Goal: Information Seeking & Learning: Learn about a topic

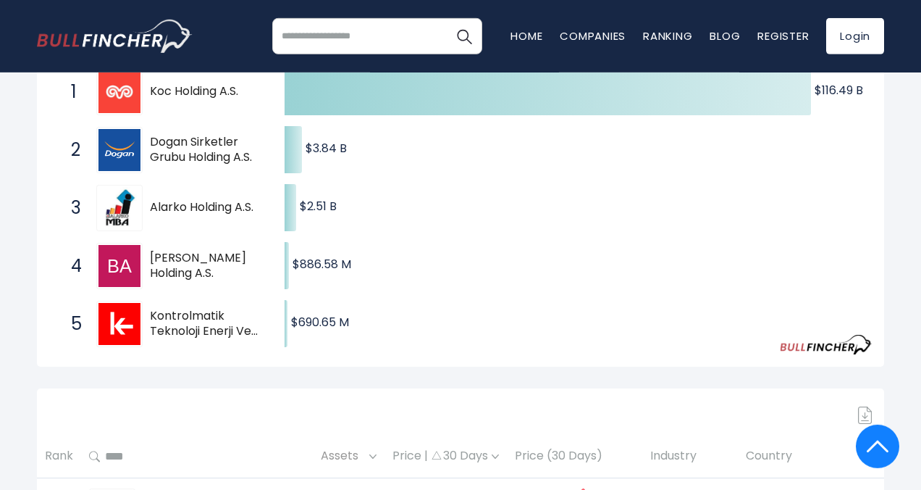
scroll to position [156, 0]
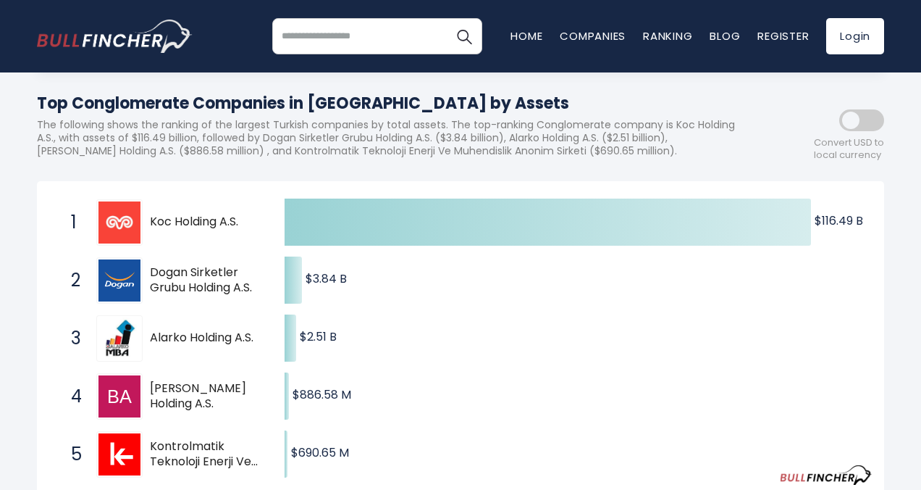
click at [186, 411] on span "[PERSON_NAME] Holding A.S." at bounding box center [204, 396] width 109 height 30
click at [187, 411] on span "[PERSON_NAME] Holding A.S." at bounding box center [204, 396] width 109 height 30
drag, startPoint x: 246, startPoint y: 417, endPoint x: 193, endPoint y: 416, distance: 52.9
click at [186, 411] on span "[PERSON_NAME] Holding A.S." at bounding box center [204, 396] width 109 height 30
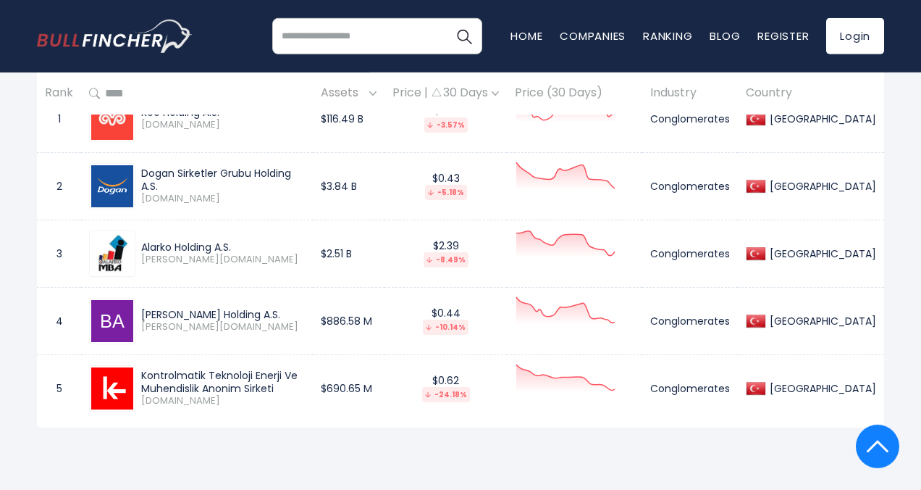
scroll to position [704, 0]
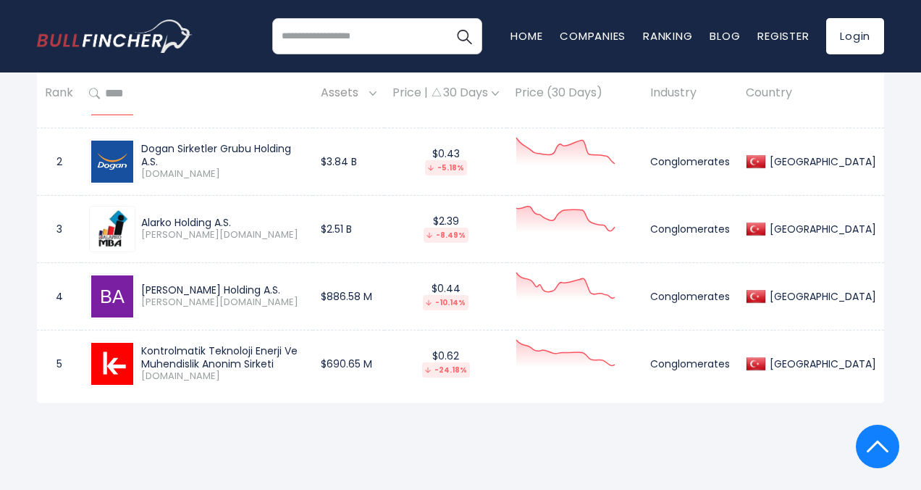
click at [206, 296] on div "[PERSON_NAME] Holding A.S." at bounding box center [223, 289] width 164 height 13
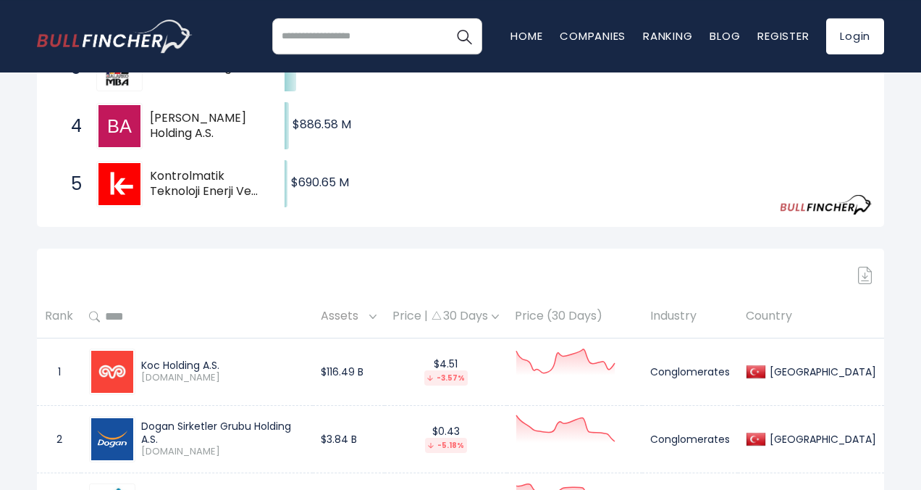
scroll to position [469, 0]
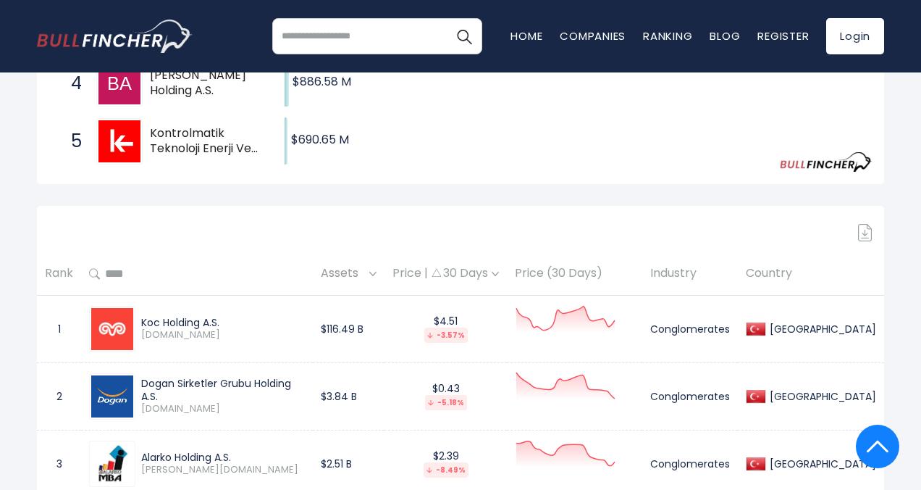
drag, startPoint x: 318, startPoint y: 412, endPoint x: 141, endPoint y: 412, distance: 177.5
click at [141, 412] on div "Dogan Sirketler Grubu Holding A.S. DOHOL.IS" at bounding box center [219, 396] width 169 height 38
copy div "Dogan Sirketler Grubu Holding A.S."
click at [14, 261] on div "Turkey Entire World 30,376 North America 3,969" at bounding box center [460, 167] width 921 height 1085
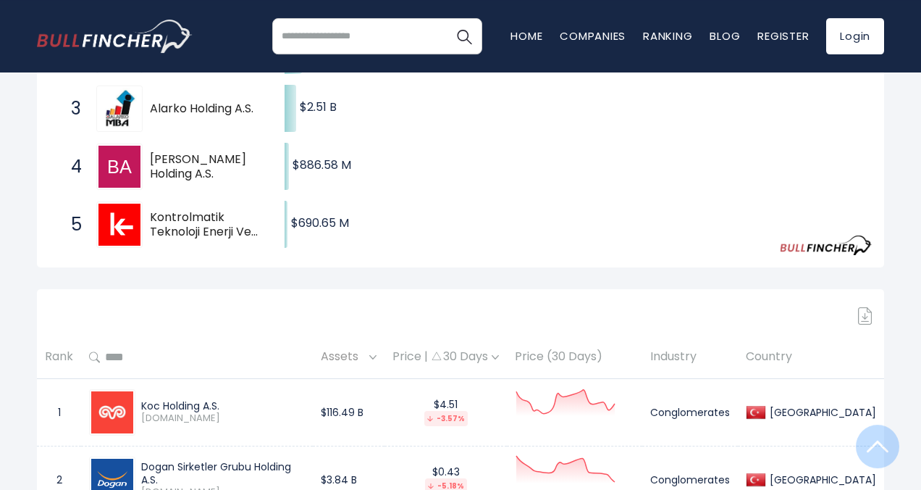
scroll to position [391, 0]
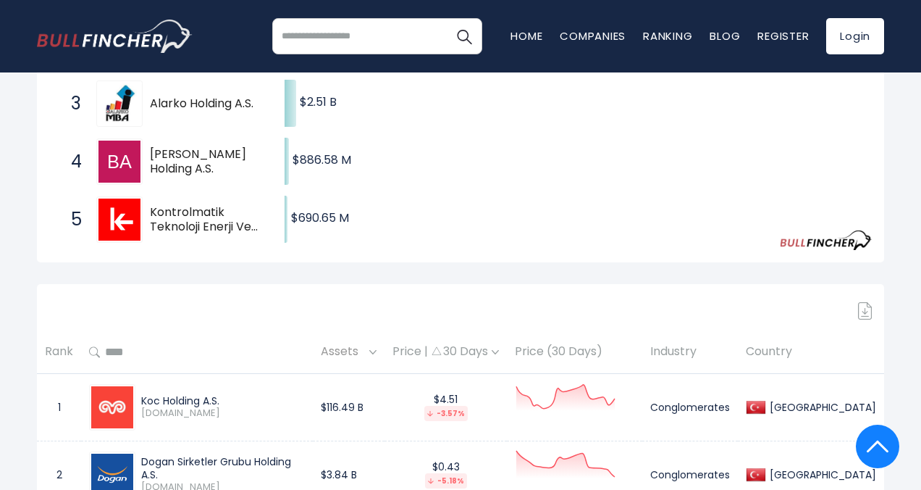
drag, startPoint x: 180, startPoint y: 433, endPoint x: 139, endPoint y: 433, distance: 41.3
click at [139, 419] on div "Koc Holding A.S. KCHOL.IS" at bounding box center [219, 406] width 169 height 25
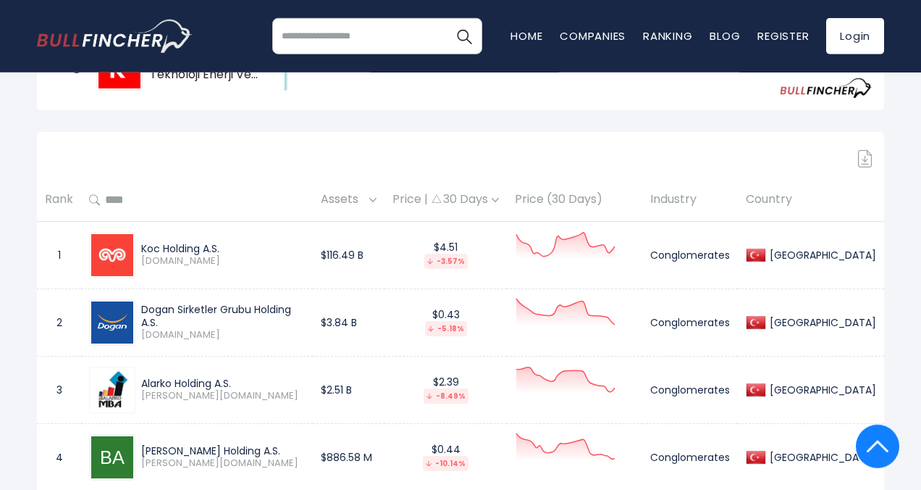
scroll to position [548, 0]
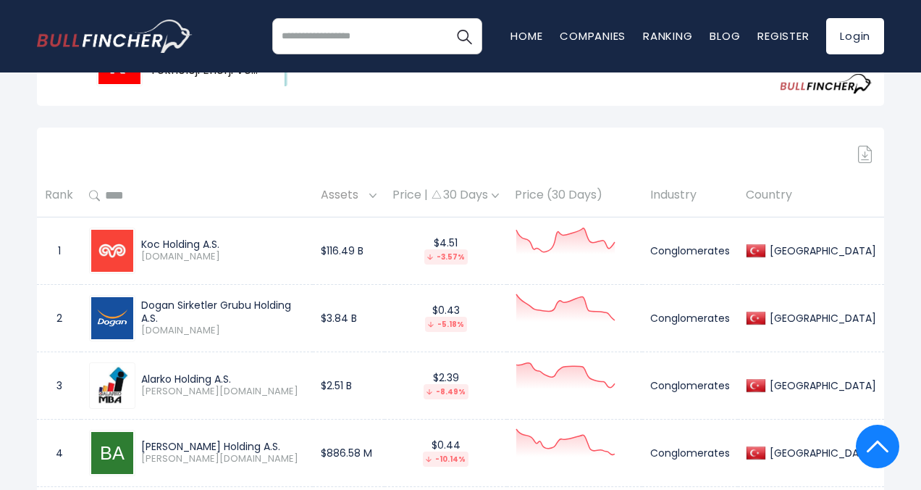
click at [196, 251] on div "Koc Holding A.S." at bounding box center [223, 244] width 164 height 13
